Goal: Use online tool/utility: Utilize a website feature to perform a specific function

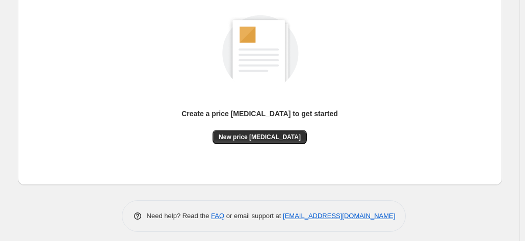
scroll to position [140, 0]
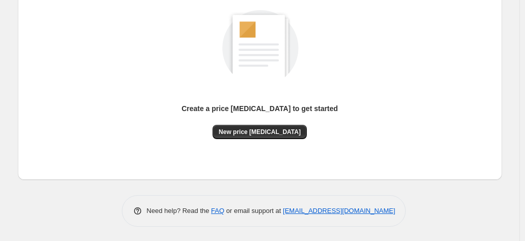
click at [276, 141] on div "Create a price [MEDICAL_DATA] to get started New price [MEDICAL_DATA]" at bounding box center [260, 75] width 468 height 194
click at [276, 135] on span "New price [MEDICAL_DATA]" at bounding box center [260, 132] width 82 height 8
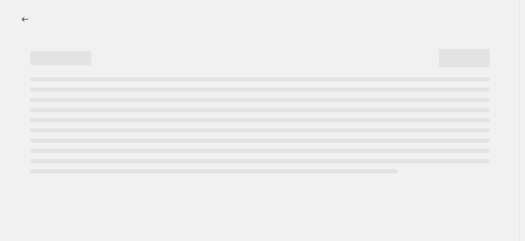
select select "percentage"
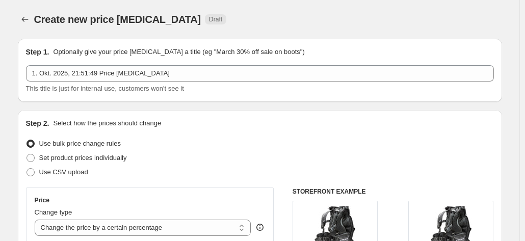
scroll to position [102, 0]
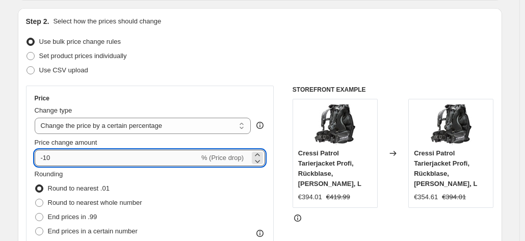
click at [128, 165] on input "-10" at bounding box center [117, 158] width 165 height 16
type input "-1"
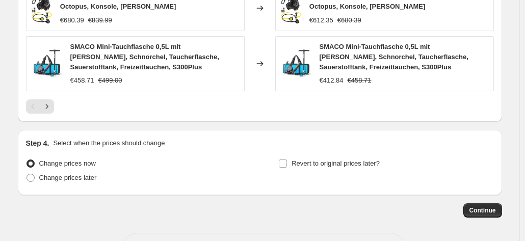
scroll to position [798, 0]
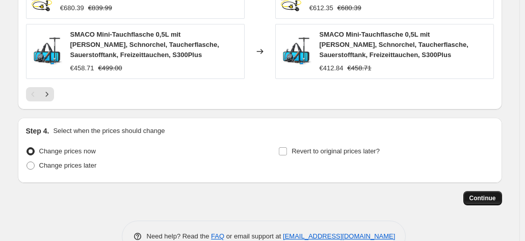
type input "-35"
click at [481, 194] on span "Continue" at bounding box center [482, 198] width 26 height 8
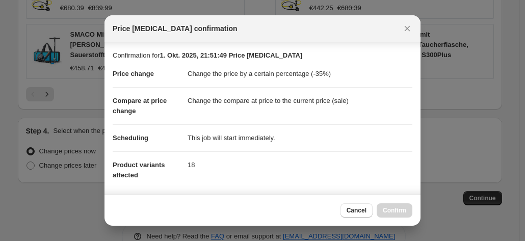
scroll to position [186, 0]
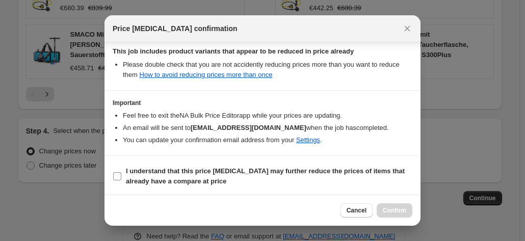
click at [316, 173] on b "I understand that this price [MEDICAL_DATA] may further reduce the prices of it…" at bounding box center [265, 176] width 279 height 18
click at [121, 173] on input "I understand that this price [MEDICAL_DATA] may further reduce the prices of it…" at bounding box center [117, 176] width 8 height 8
checkbox input "true"
click at [408, 215] on button "Confirm" at bounding box center [395, 210] width 36 height 14
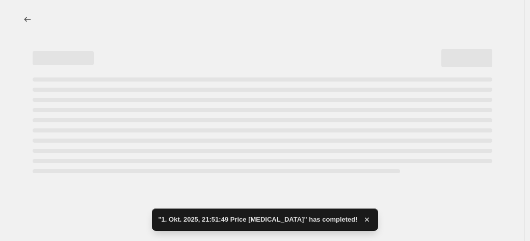
select select "percentage"
